Goal: Navigation & Orientation: Understand site structure

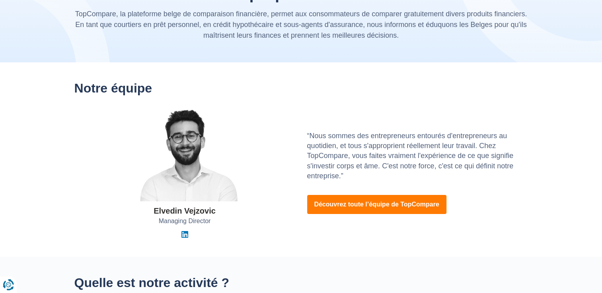
scroll to position [58, 0]
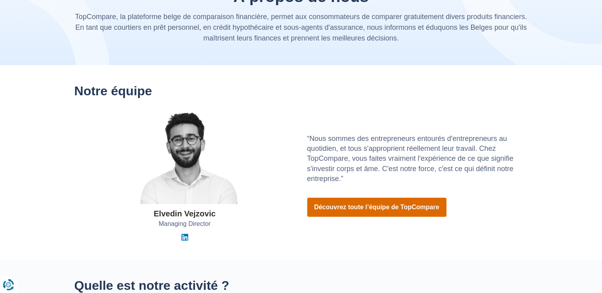
click at [412, 211] on link "Découvrez toute l’équipe de TopCompare" at bounding box center [376, 207] width 139 height 19
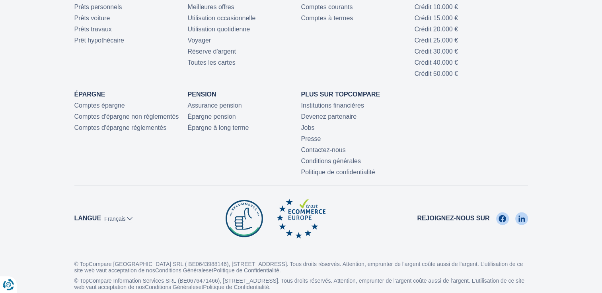
scroll to position [1813, 0]
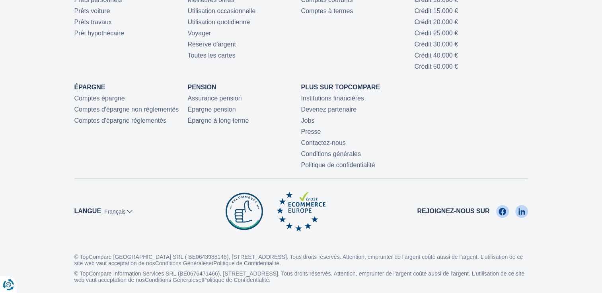
click at [599, 266] on footer "Prêts Prêts personnels Prêts voiture Prêts travaux Prêt hypothécaire Cartes de …" at bounding box center [301, 123] width 602 height 366
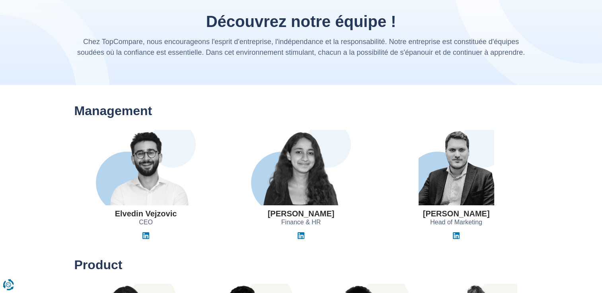
scroll to position [0, 0]
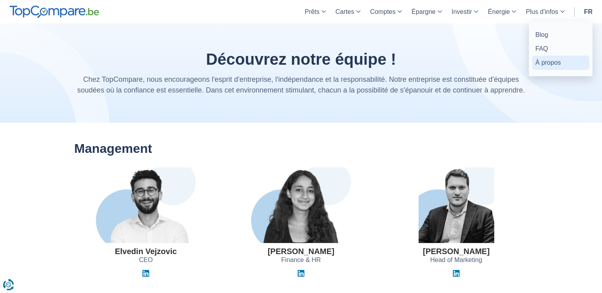
click at [542, 64] on link "À propos" at bounding box center [560, 63] width 57 height 14
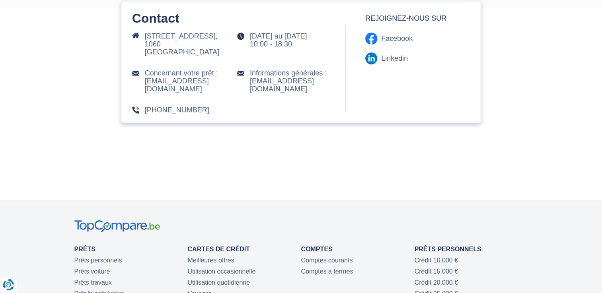
scroll to position [1646, 0]
